Goal: Obtain resource: Download file/media

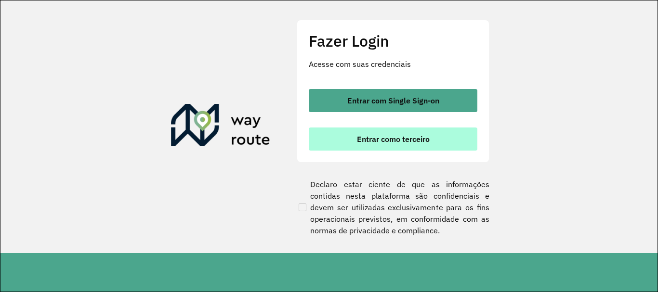
click at [403, 141] on span "Entrar como terceiro" at bounding box center [393, 139] width 73 height 8
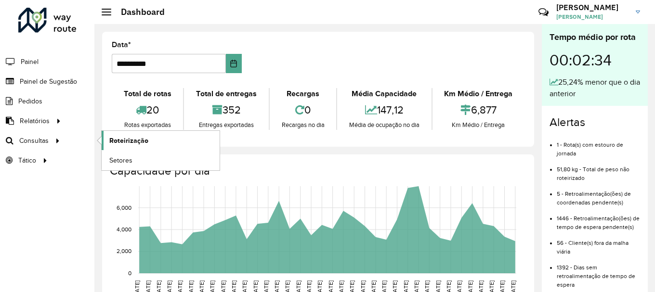
click at [137, 141] on span "Roteirização" at bounding box center [128, 141] width 39 height 10
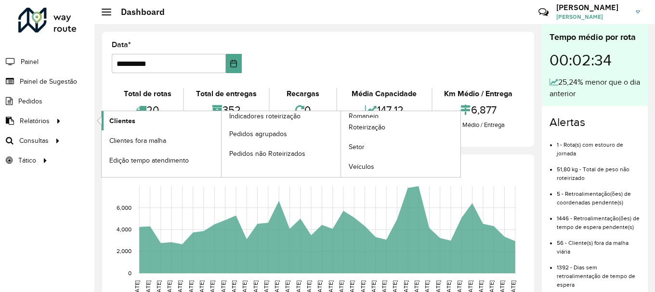
click at [125, 123] on span "Clientes" at bounding box center [122, 121] width 26 height 10
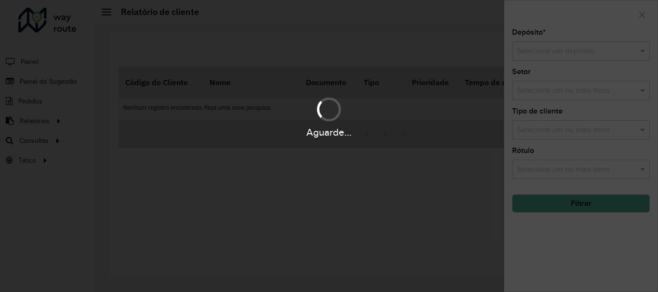
click at [53, 120] on div "Aguarde..." at bounding box center [329, 117] width 658 height 46
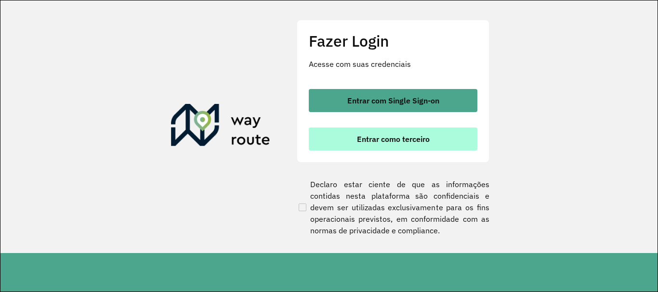
click at [368, 144] on button "Entrar como terceiro" at bounding box center [393, 139] width 169 height 23
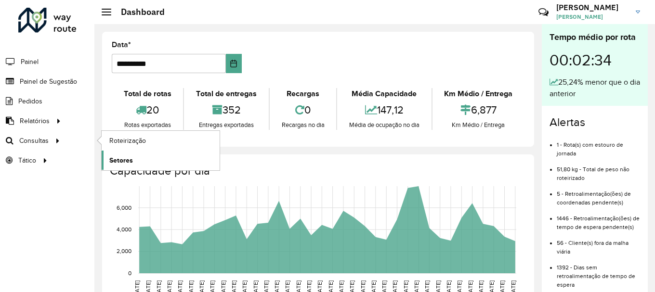
click at [123, 162] on span "Setores" at bounding box center [121, 161] width 24 height 10
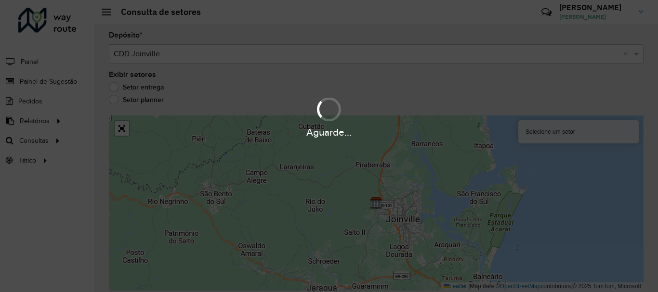
click at [63, 141] on div "Aguarde..." at bounding box center [329, 146] width 658 height 292
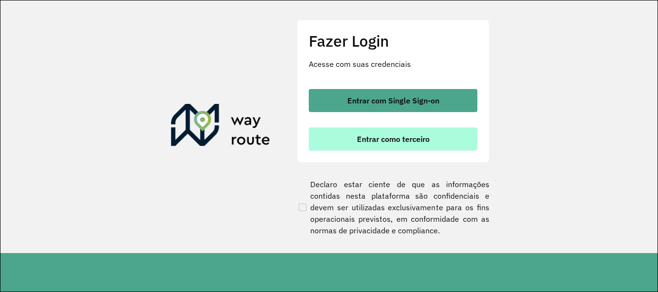
click at [357, 140] on button "Entrar como terceiro" at bounding box center [393, 139] width 169 height 23
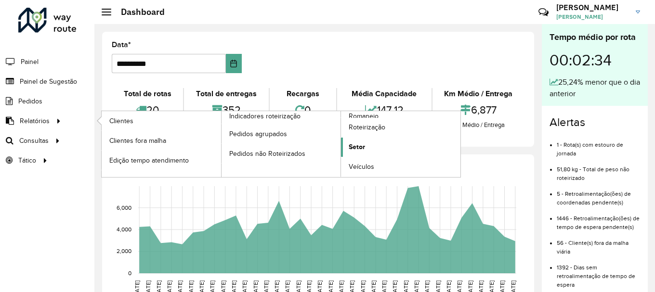
click at [379, 146] on link "Setor" at bounding box center [400, 147] width 119 height 19
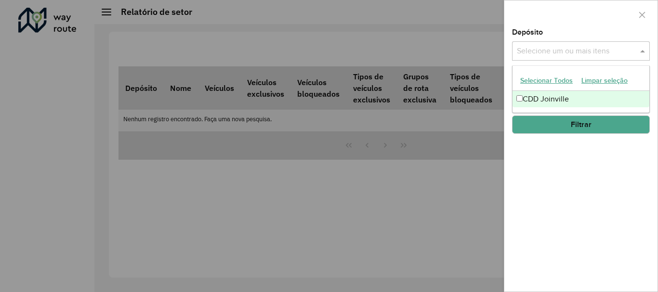
click at [570, 52] on input "text" at bounding box center [575, 52] width 123 height 12
click at [550, 102] on div "CDD Joinville" at bounding box center [580, 99] width 137 height 16
click at [543, 161] on div "Depósito Selecione um ou mais itens CDD Joinville × × Grupo de Depósito Selecio…" at bounding box center [580, 160] width 153 height 263
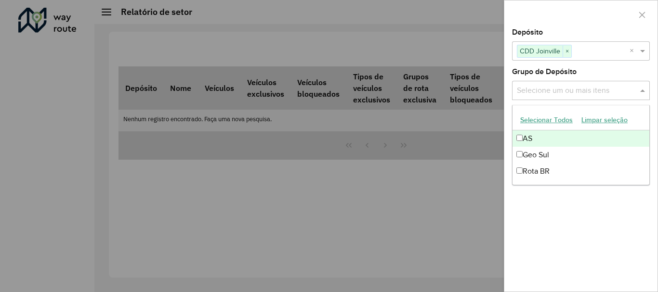
click at [552, 89] on input "text" at bounding box center [575, 91] width 123 height 12
click at [542, 123] on button "Selecionar Todos" at bounding box center [546, 120] width 61 height 15
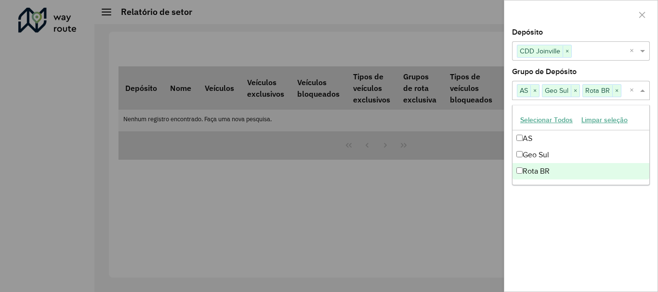
click at [554, 212] on div "Depósito Selecione um ou mais itens CDD Joinville × × Grupo de Depósito Selecio…" at bounding box center [580, 160] width 153 height 263
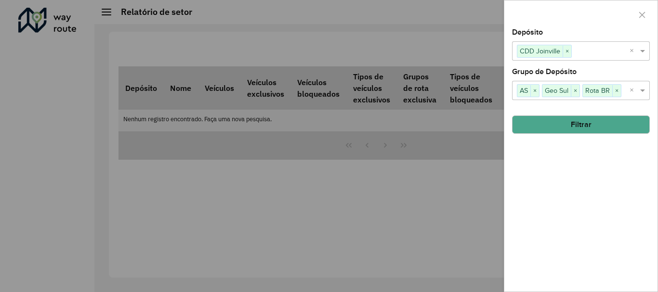
click at [574, 126] on button "Filtrar" at bounding box center [581, 125] width 138 height 18
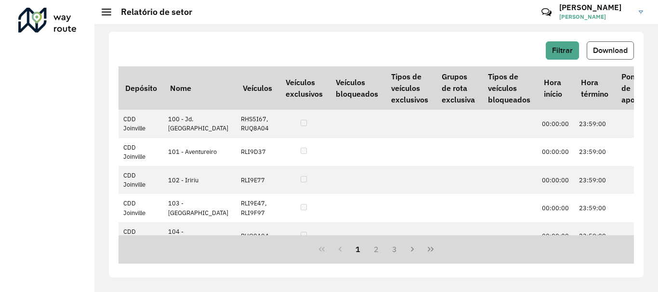
click at [599, 54] on span "Download" at bounding box center [610, 50] width 35 height 8
click at [106, 16] on div "Relatório de setor" at bounding box center [147, 12] width 91 height 11
click at [106, 12] on span at bounding box center [107, 12] width 10 height 1
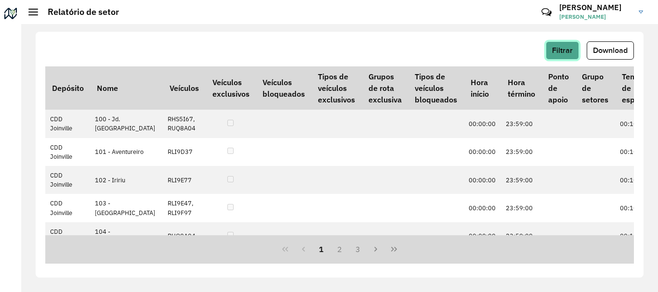
click at [561, 54] on span "Filtrar" at bounding box center [562, 50] width 21 height 8
